Goal: Information Seeking & Learning: Learn about a topic

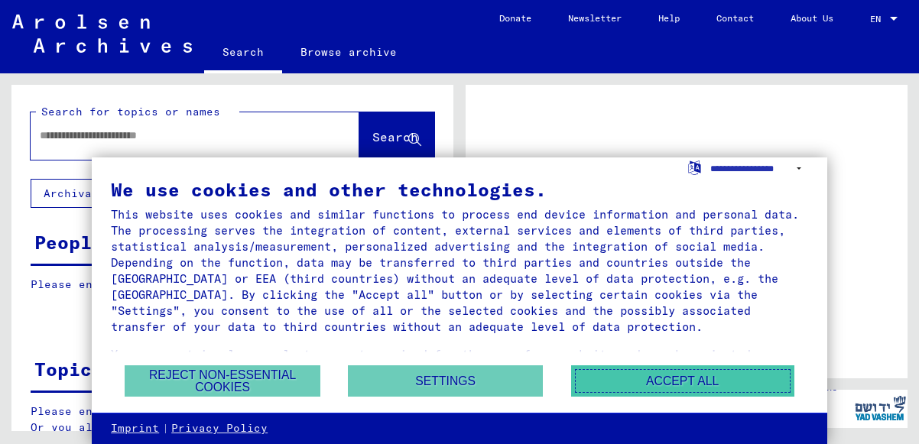
click at [648, 383] on button "Accept all" at bounding box center [682, 381] width 223 height 31
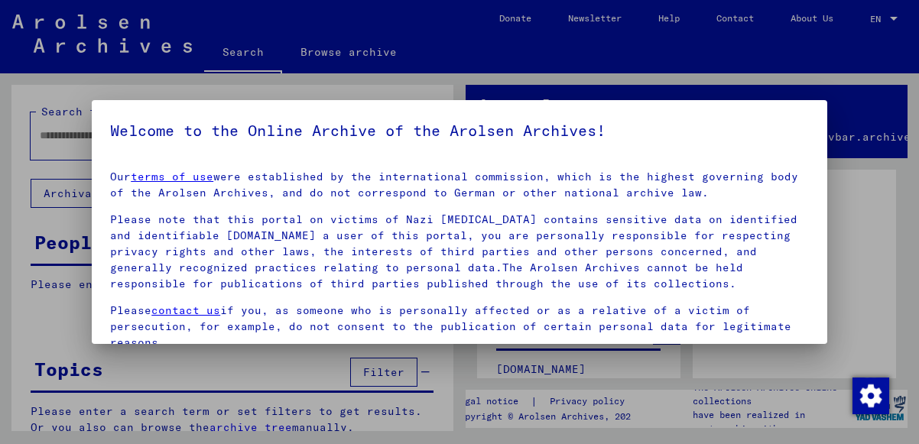
click at [78, 134] on div at bounding box center [459, 222] width 919 height 444
click at [371, 88] on div at bounding box center [459, 222] width 919 height 444
click at [268, 363] on div at bounding box center [459, 222] width 919 height 444
click at [873, 253] on div at bounding box center [459, 222] width 919 height 444
click at [168, 111] on mat-dialog-container "Welcome to the Online Archive of the Arolsen Archives! Our terms of use were es…" at bounding box center [460, 222] width 736 height 245
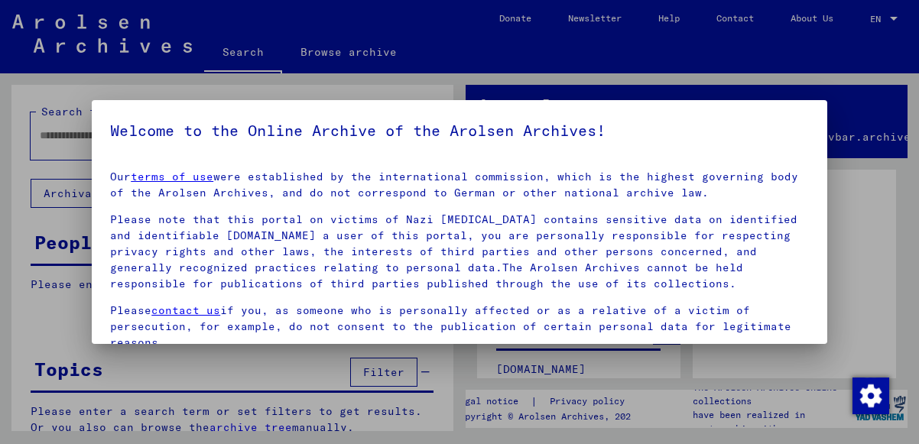
drag, startPoint x: 168, startPoint y: 111, endPoint x: 73, endPoint y: 89, distance: 97.2
click at [73, 89] on div at bounding box center [459, 222] width 919 height 444
drag, startPoint x: 151, startPoint y: 110, endPoint x: 63, endPoint y: 91, distance: 89.3
click at [63, 91] on div at bounding box center [459, 222] width 919 height 444
click at [47, 324] on div at bounding box center [459, 222] width 919 height 444
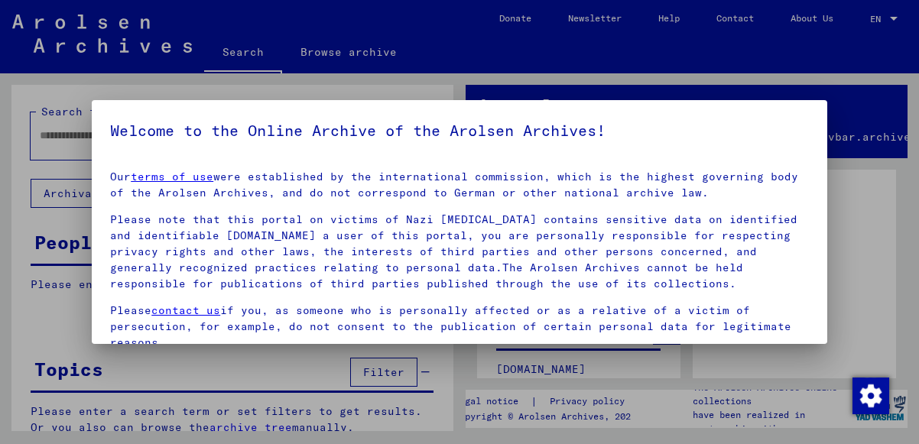
scroll to position [121, 0]
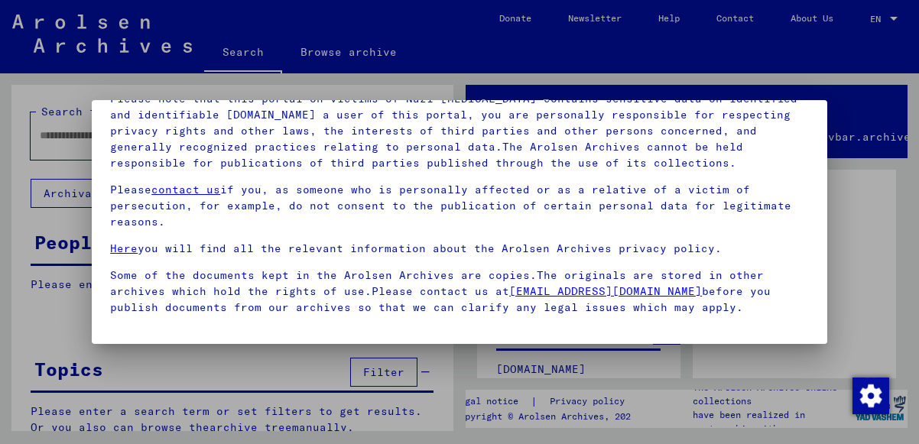
click at [58, 323] on div at bounding box center [459, 222] width 919 height 444
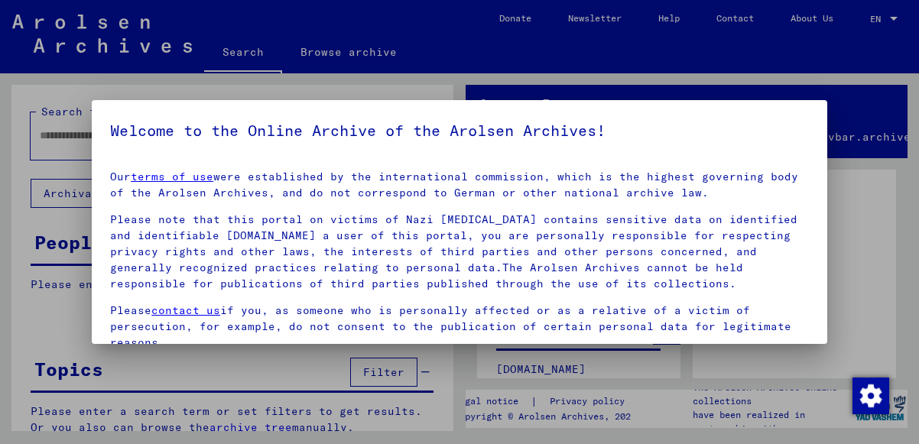
click at [646, 138] on h5 "Welcome to the Online Archive of the Arolsen Archives!" at bounding box center [459, 131] width 699 height 24
click at [874, 400] on img "button" at bounding box center [871, 396] width 37 height 37
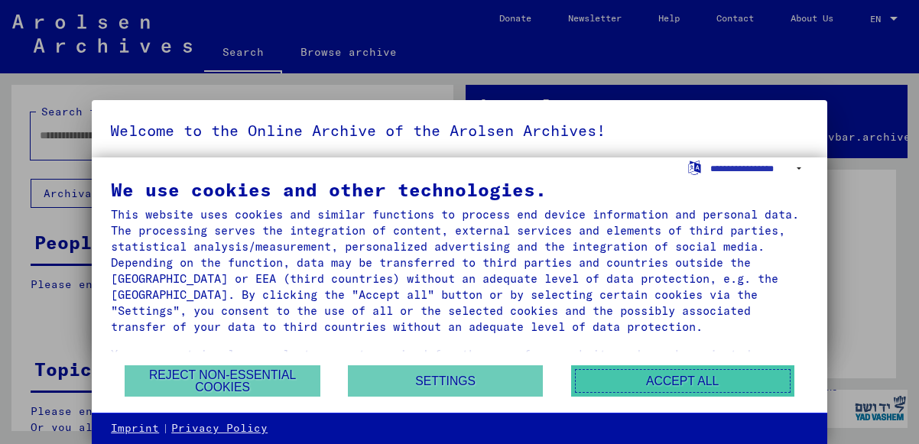
click at [662, 384] on button "Accept all" at bounding box center [682, 381] width 223 height 31
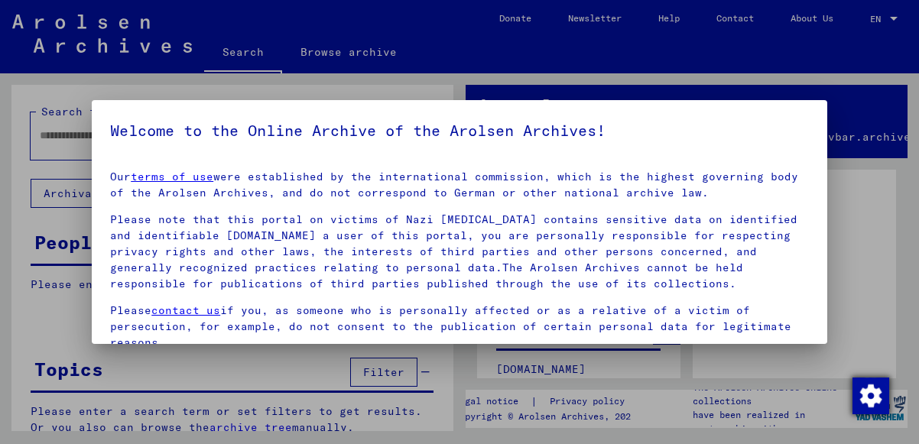
click at [873, 398] on img "button" at bounding box center [871, 396] width 37 height 37
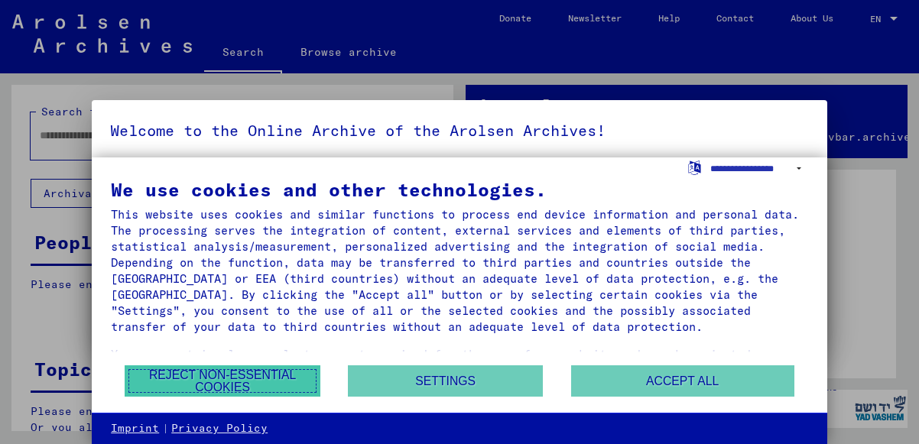
click at [209, 376] on button "Reject non-essential cookies" at bounding box center [222, 381] width 195 height 31
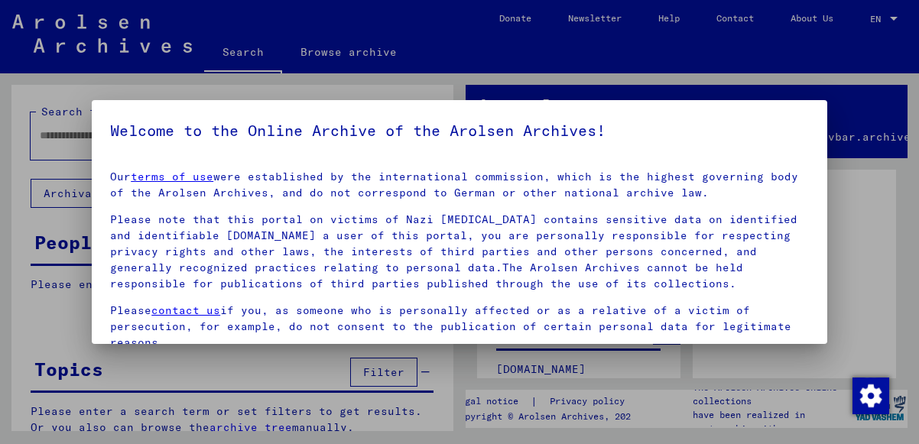
drag, startPoint x: 904, startPoint y: 257, endPoint x: 896, endPoint y: 293, distance: 36.9
click at [896, 293] on div at bounding box center [459, 222] width 919 height 444
